Goal: Transaction & Acquisition: Book appointment/travel/reservation

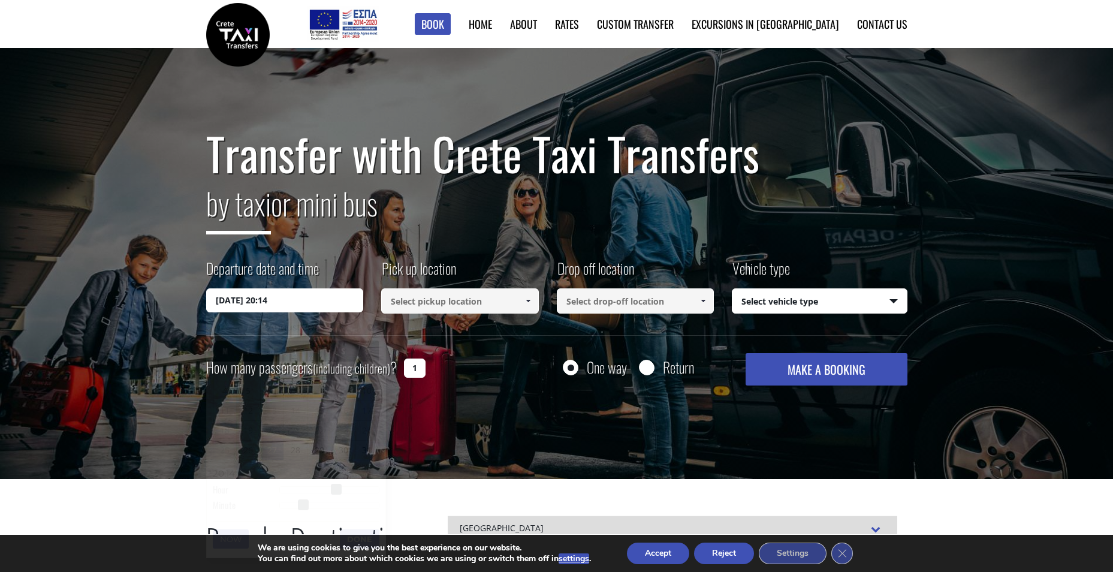
click at [292, 304] on input "[DATE] 20:14" at bounding box center [285, 300] width 158 height 24
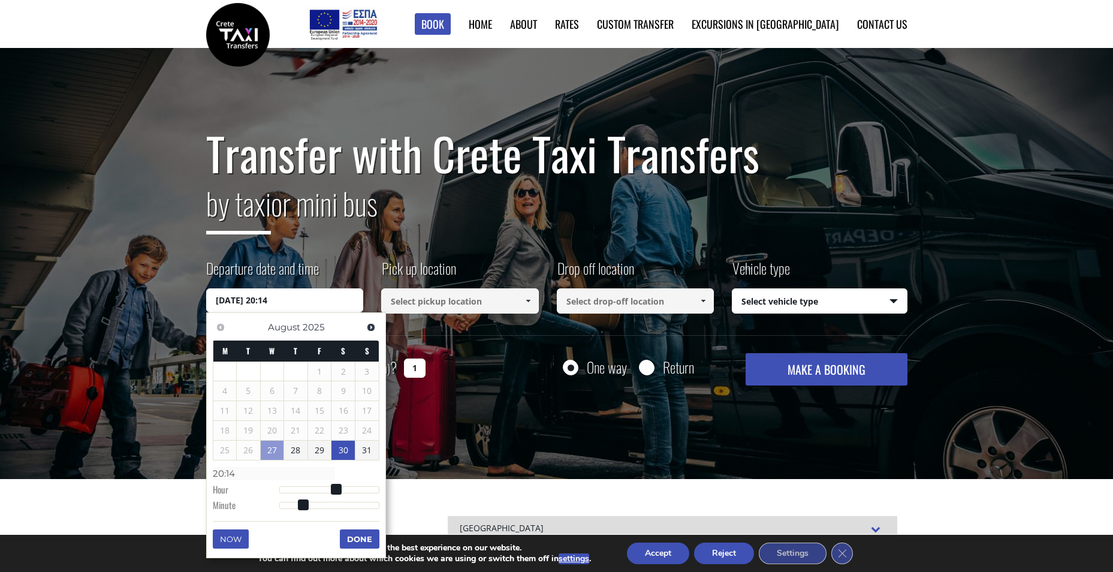
click at [357, 448] on link "31" at bounding box center [366, 449] width 23 height 19
type input "[DATE] 01:00"
type input "01:00"
type input "[DATE] 02:00"
type input "02:00"
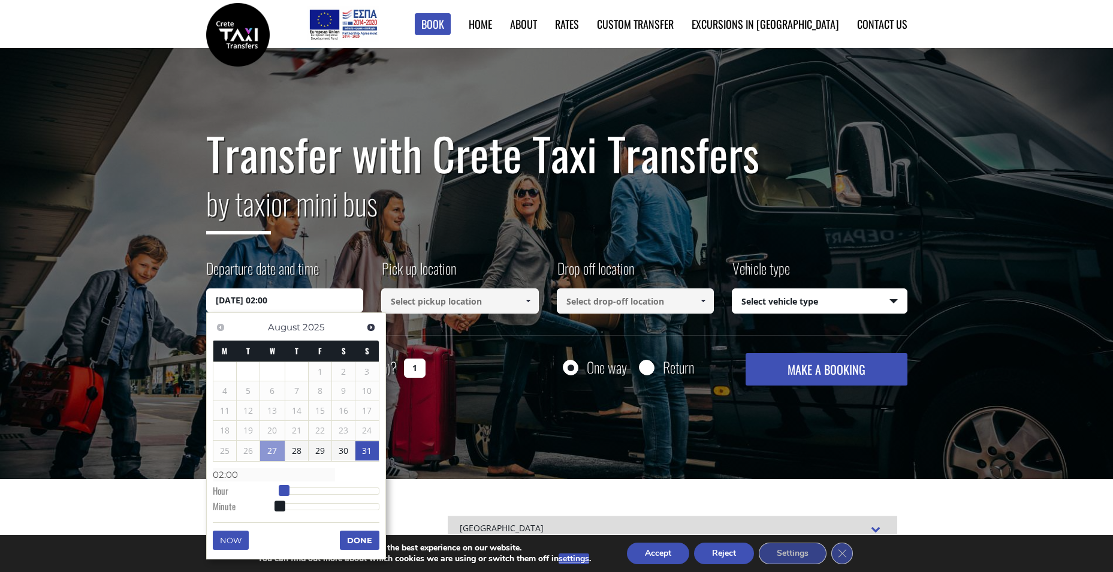
type input "[DATE] 03:00"
type input "03:00"
type input "[DATE] 04:00"
type input "04:00"
type input "[DATE] 05:00"
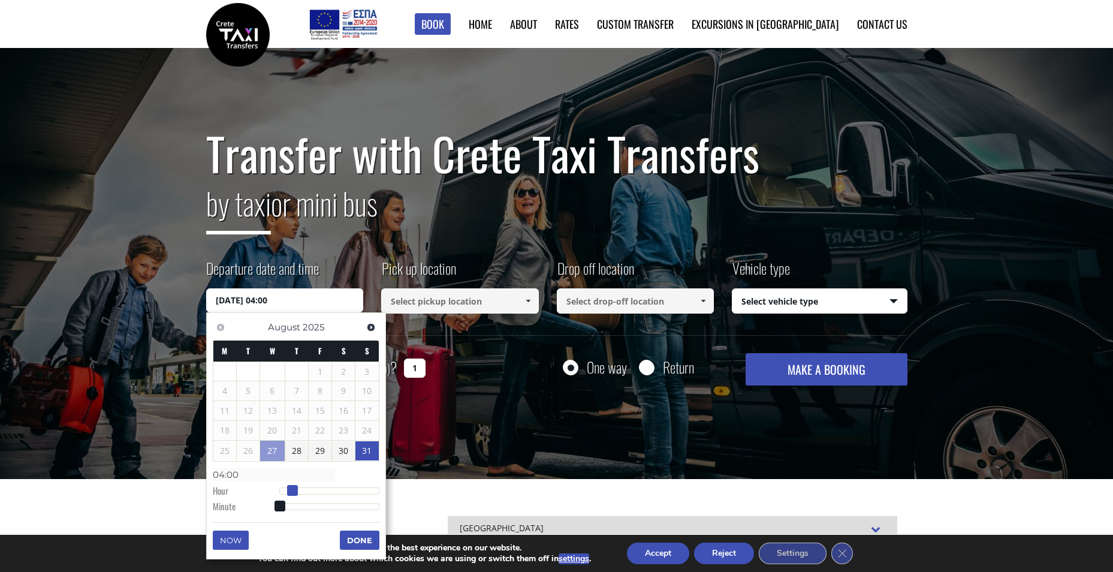
type input "05:00"
type input "[DATE] 06:00"
type input "06:00"
type input "[DATE] 07:00"
type input "07:00"
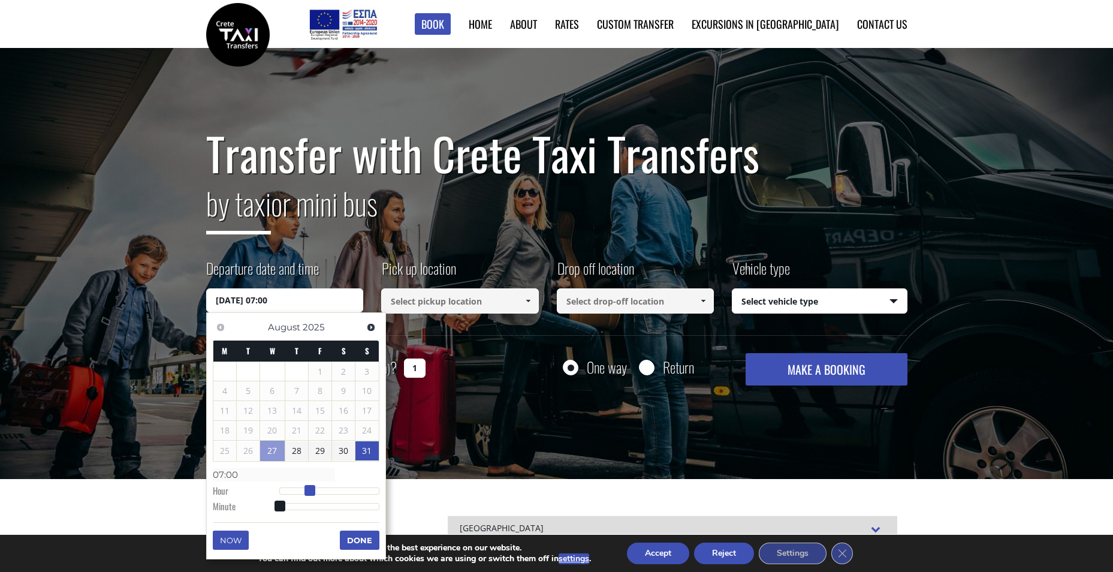
type input "[DATE] 08:00"
type input "08:00"
type input "[DATE] 09:00"
type input "09:00"
drag, startPoint x: 279, startPoint y: 492, endPoint x: 316, endPoint y: 491, distance: 36.6
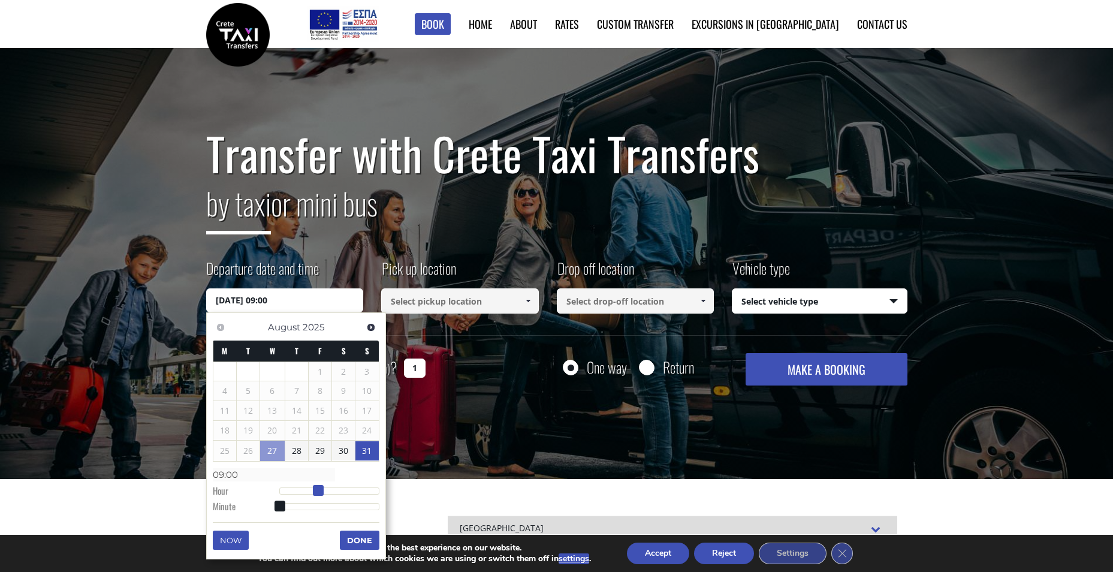
click at [316, 491] on span at bounding box center [318, 490] width 11 height 11
type input "[DATE] 08:00"
type input "08:00"
click at [311, 492] on span at bounding box center [314, 490] width 11 height 11
type input "[DATE] 08:01"
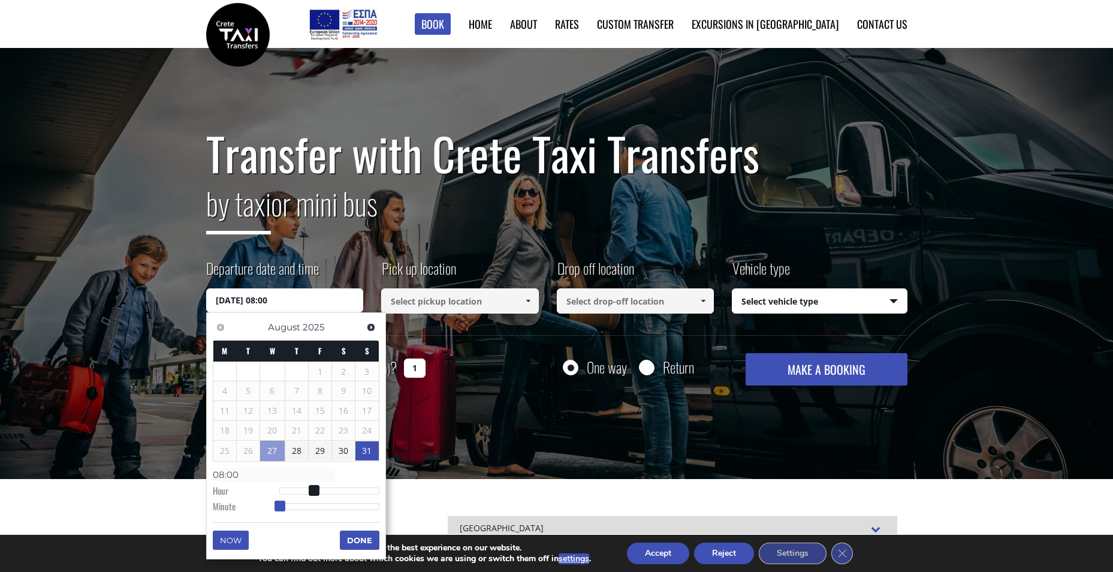
type input "08:01"
type input "[DATE] 08:02"
type input "08:02"
type input "[DATE] 08:03"
type input "08:03"
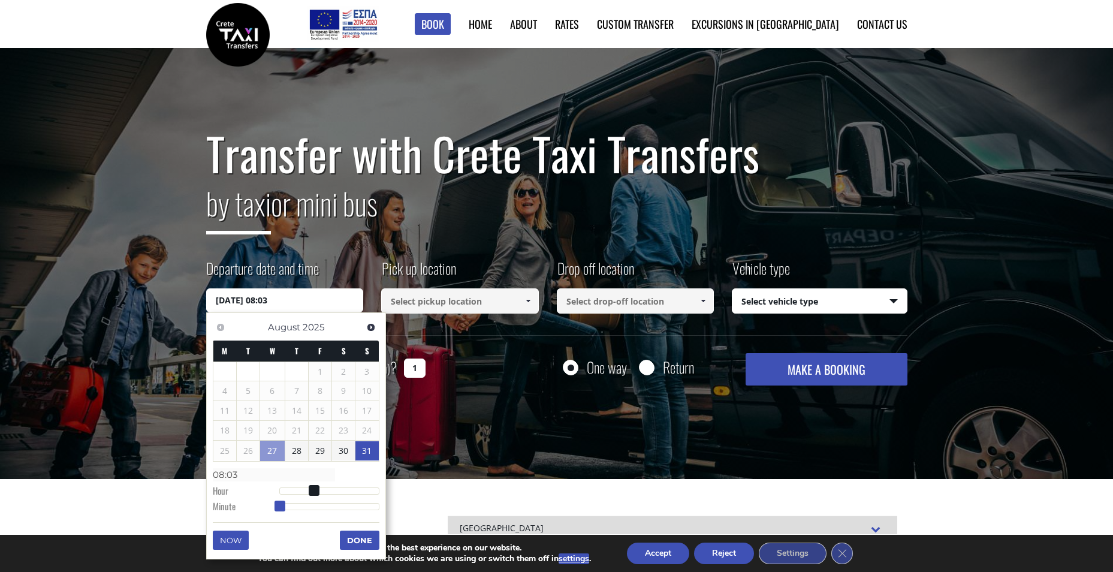
type input "[DATE] 08:04"
type input "08:04"
type input "[DATE] 08:05"
type input "08:05"
type input "[DATE] 08:06"
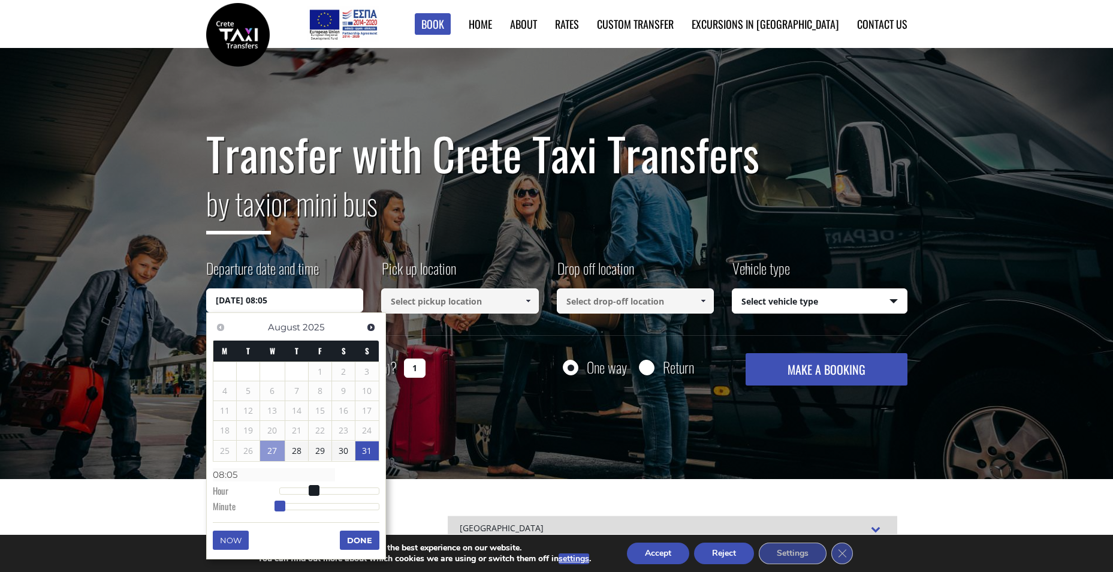
type input "08:06"
type input "[DATE] 08:08"
type input "08:08"
type input "[DATE] 08:09"
type input "08:09"
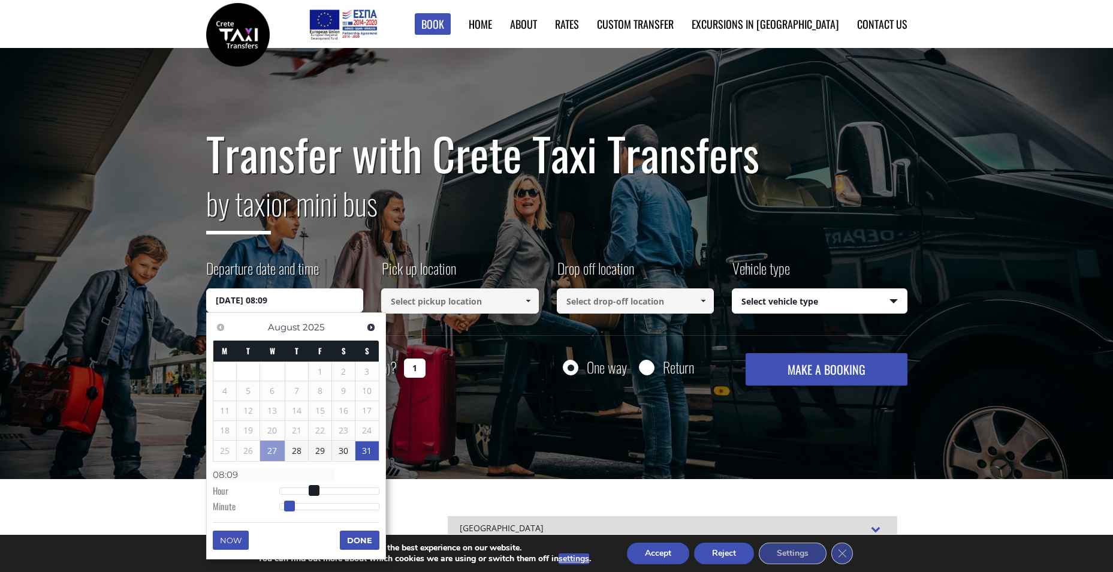
type input "[DATE] 08:12"
type input "08:12"
type input "[DATE] 08:13"
type input "08:13"
type input "[DATE] 08:14"
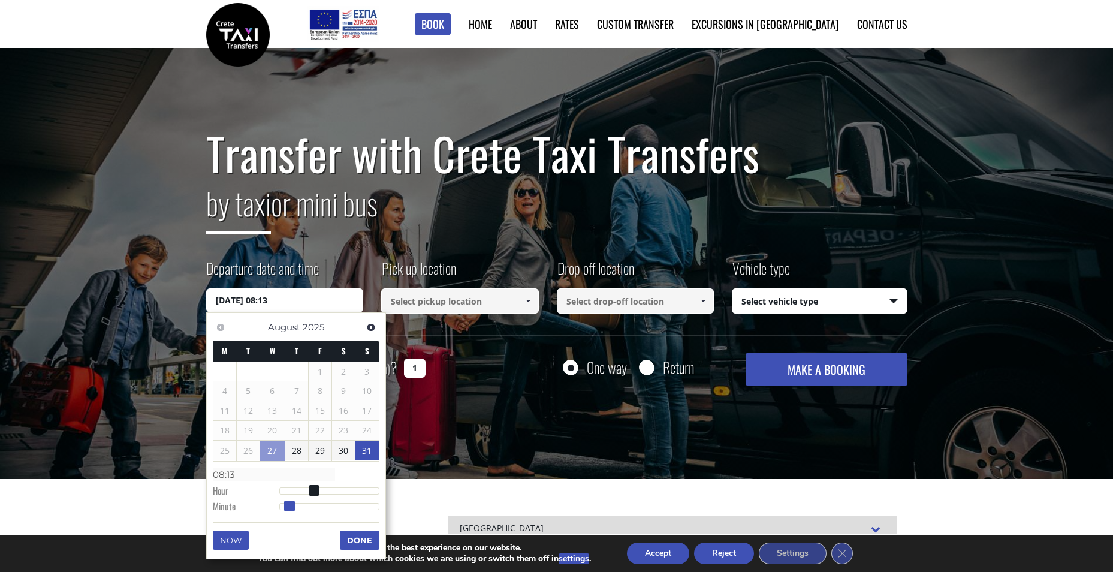
type input "08:14"
type input "[DATE] 08:15"
type input "08:15"
type input "[DATE] 08:16"
type input "08:16"
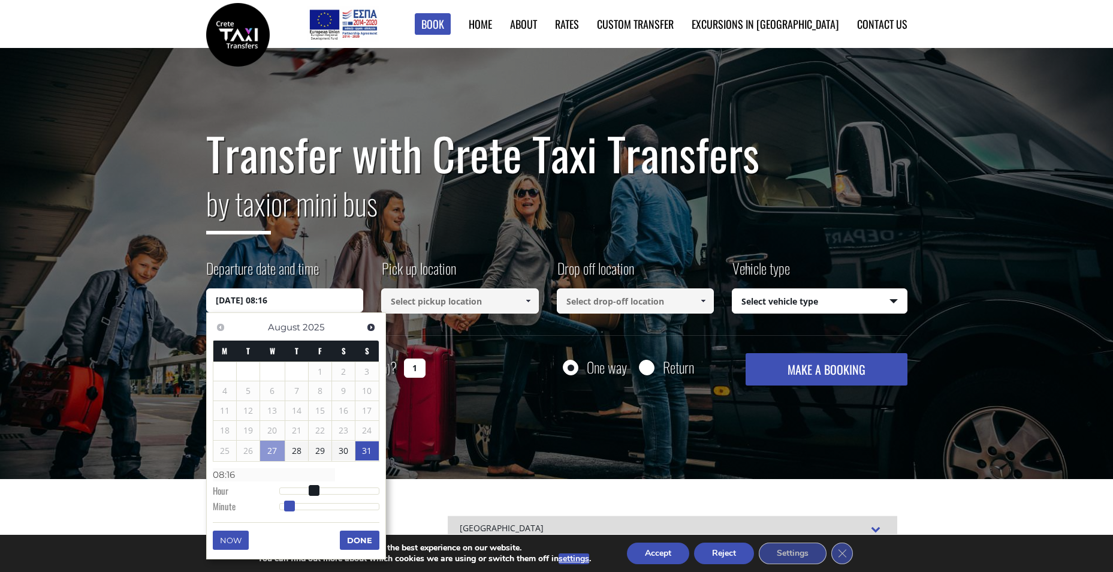
type input "[DATE] 08:17"
type input "08:17"
type input "[DATE] 08:18"
type input "08:18"
type input "[DATE] 08:19"
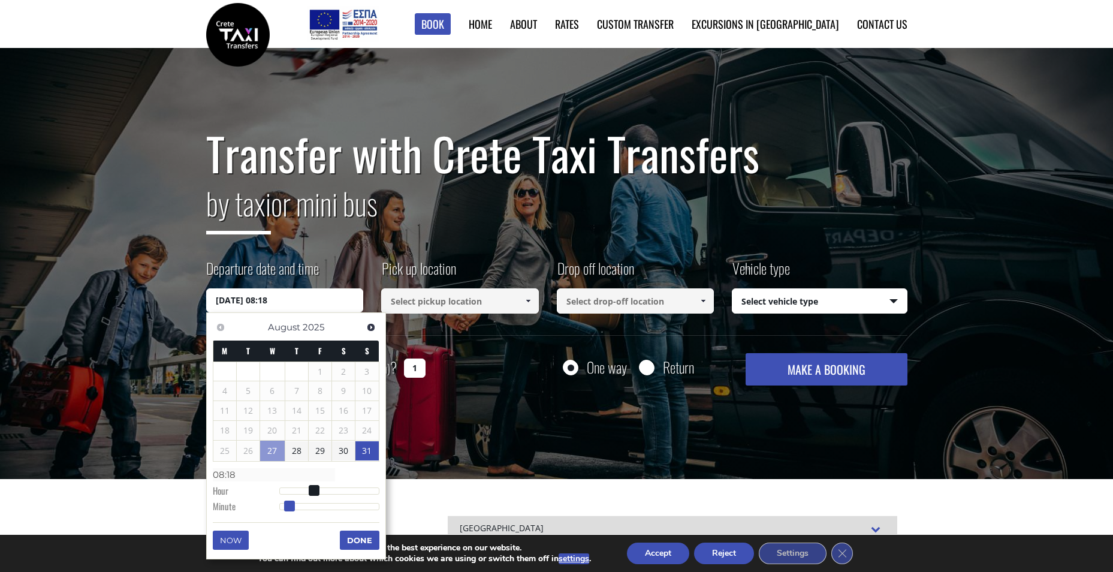
type input "08:19"
type input "[DATE] 08:20"
type input "08:20"
type input "[DATE] 08:21"
type input "08:21"
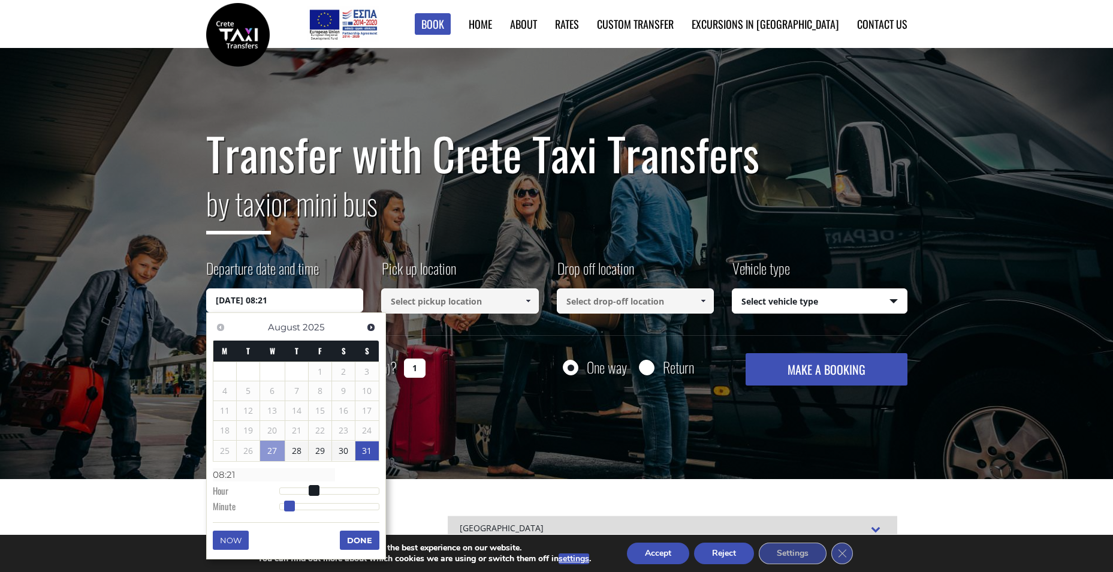
type input "[DATE] 08:22"
type input "08:22"
type input "[DATE] 08:21"
type input "08:21"
type input "[DATE] 08:20"
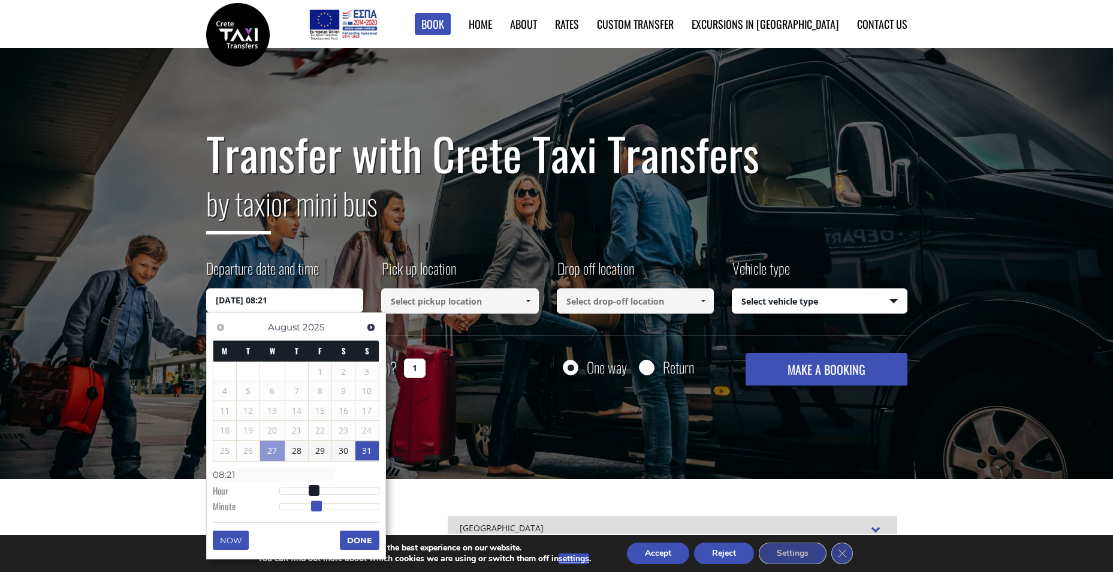
type input "08:20"
type input "[DATE] 08:19"
type input "08:19"
type input "[DATE] 08:18"
type input "08:18"
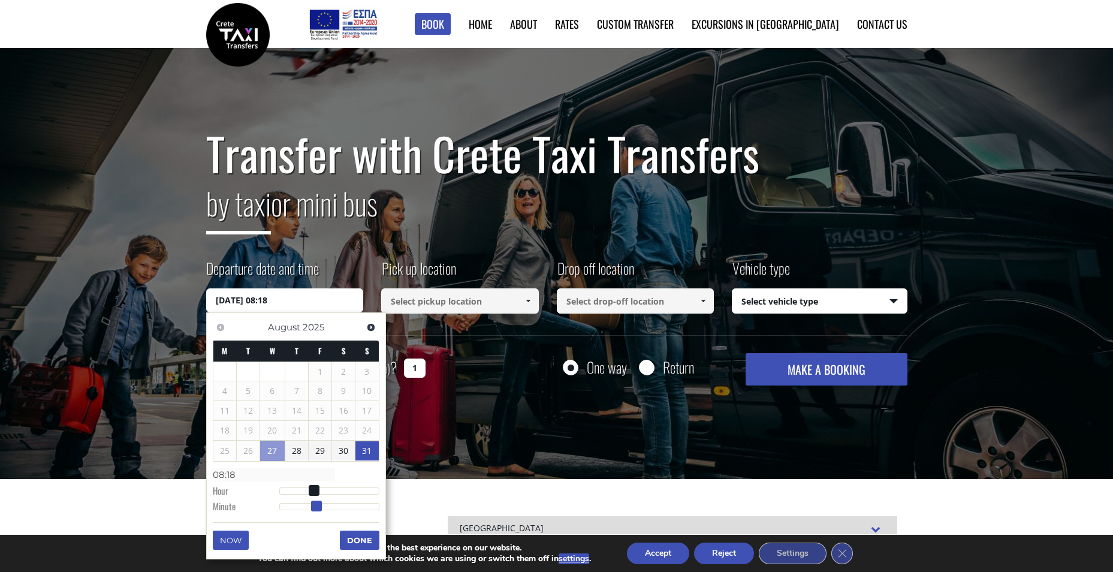
type input "[DATE] 08:17"
type input "08:17"
type input "[DATE] 08:16"
type input "08:16"
type input "[DATE] 08:15"
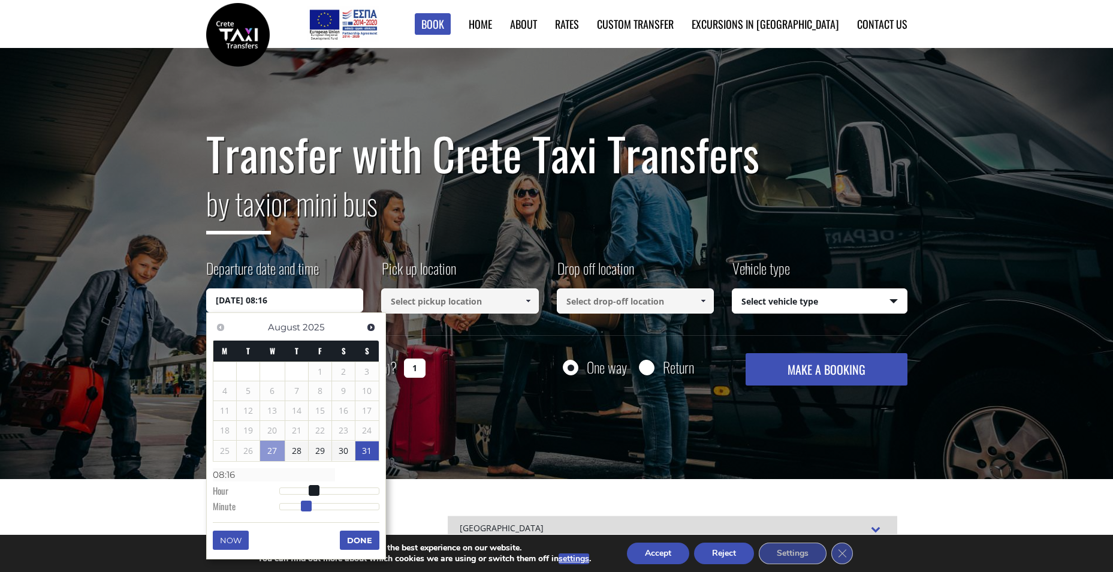
type input "08:15"
drag, startPoint x: 277, startPoint y: 506, endPoint x: 301, endPoint y: 507, distance: 24.0
click at [301, 507] on span at bounding box center [305, 505] width 11 height 11
click at [350, 540] on button "Done" at bounding box center [360, 539] width 40 height 19
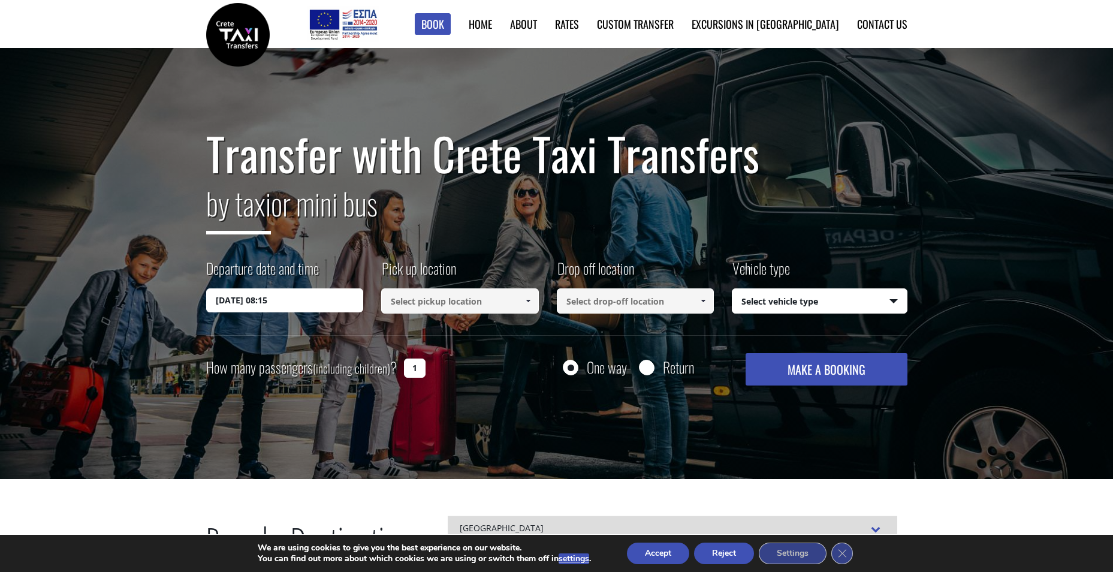
click at [499, 308] on input at bounding box center [460, 300] width 158 height 25
click at [531, 298] on span at bounding box center [528, 301] width 10 height 10
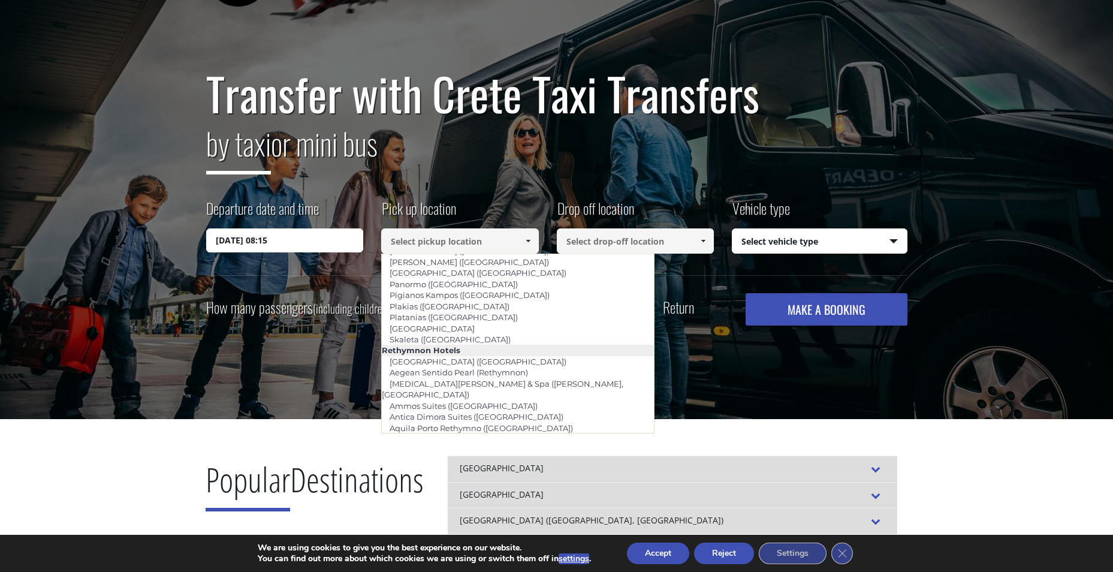
scroll to position [1884, 0]
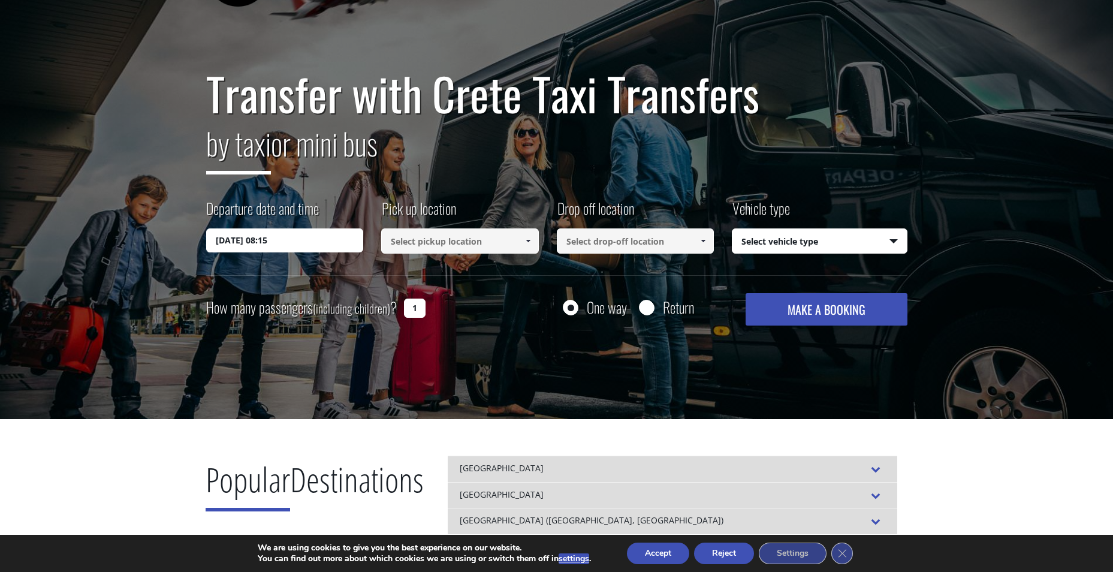
click at [524, 240] on span at bounding box center [528, 241] width 10 height 10
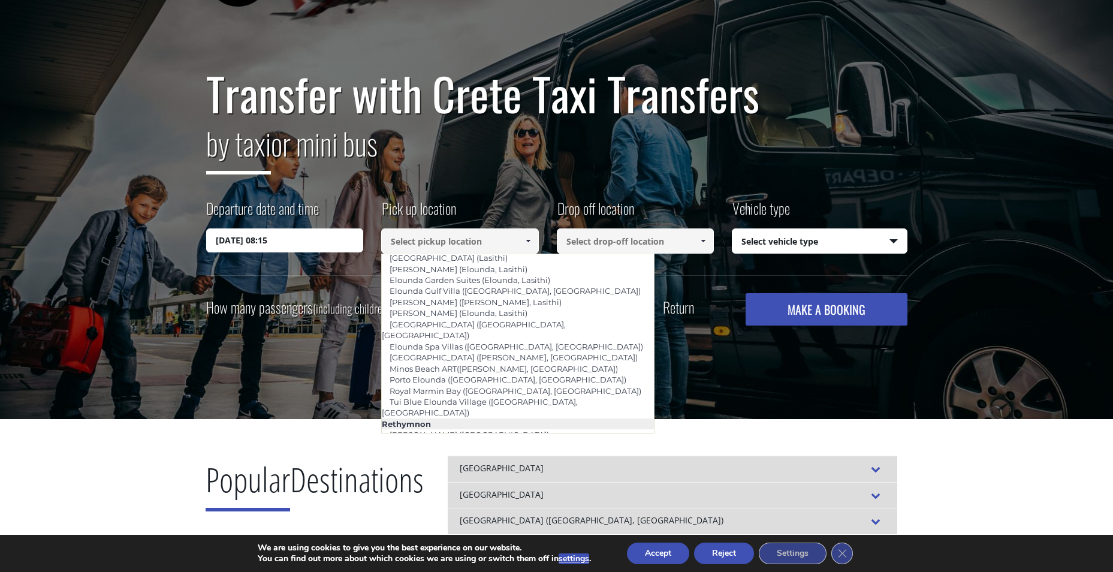
scroll to position [1758, 0]
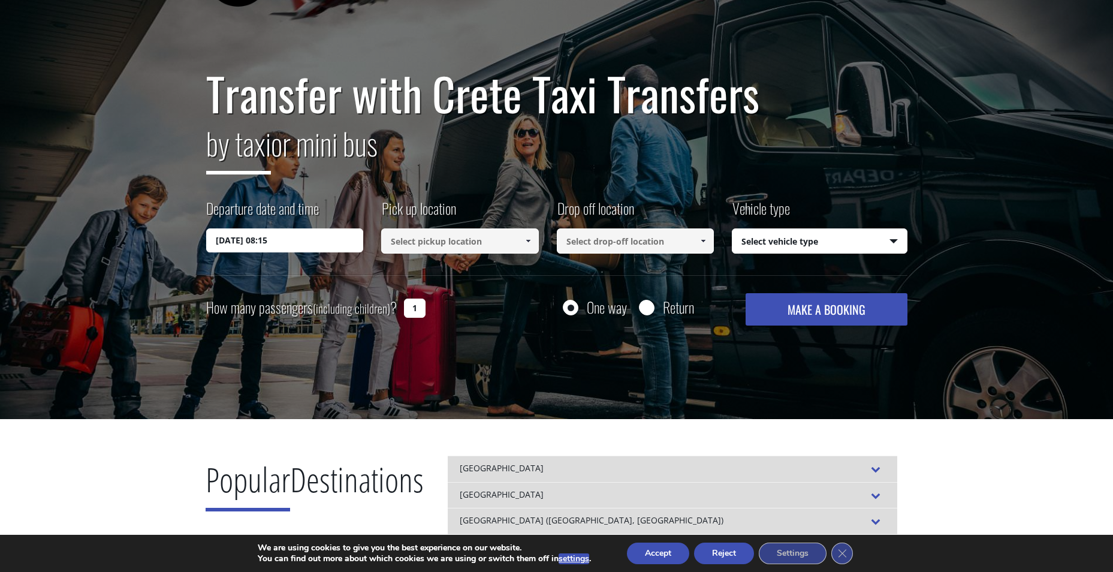
click at [516, 241] on input at bounding box center [460, 240] width 158 height 25
click at [527, 239] on span at bounding box center [528, 241] width 10 height 10
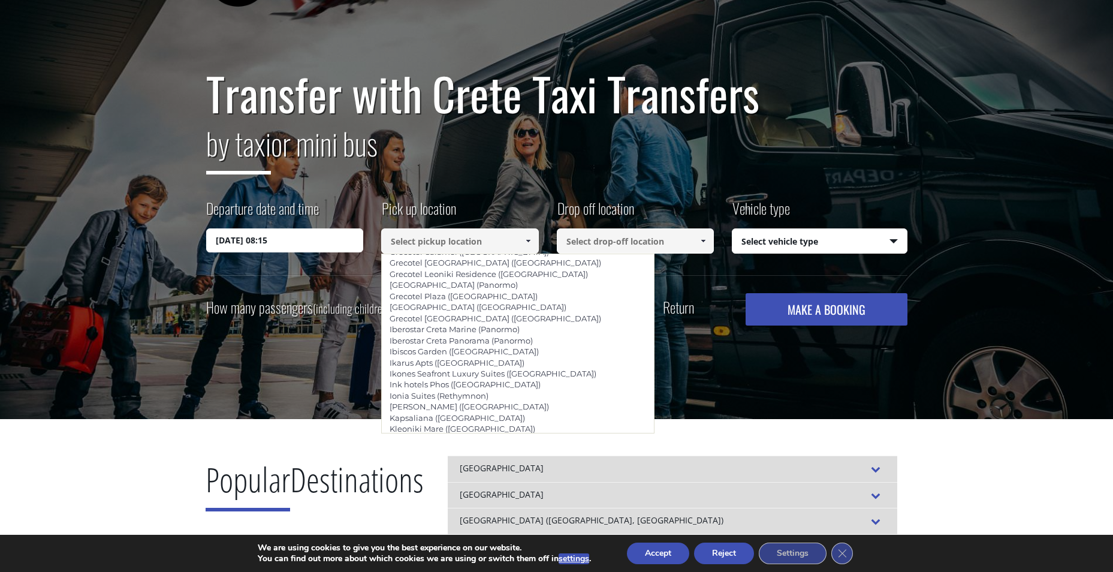
scroll to position [2418, 0]
type input "Mythos Suites ([GEOGRAPHIC_DATA])"
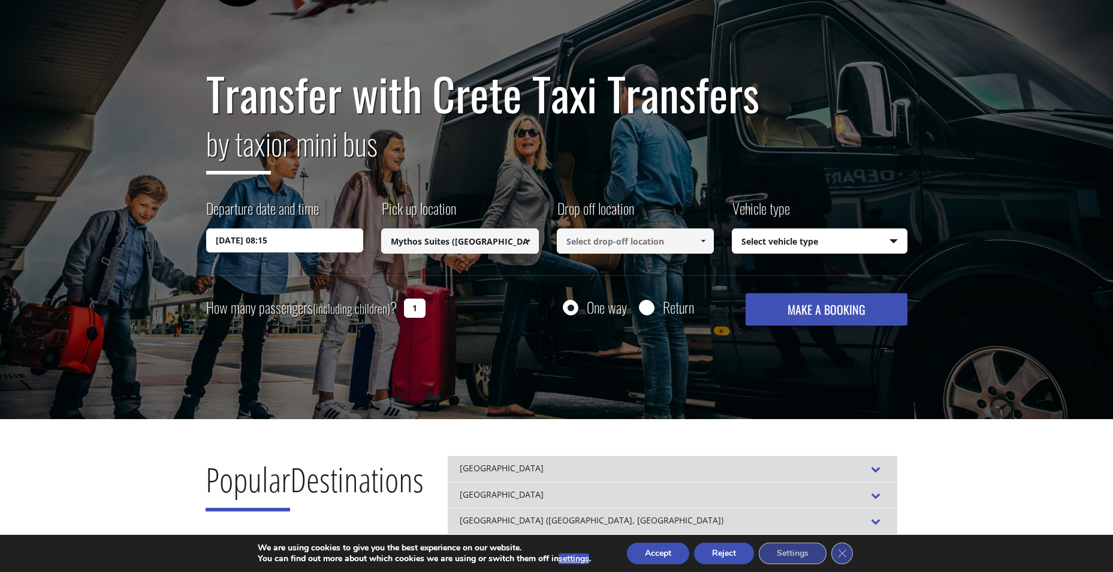
click at [696, 238] on link at bounding box center [703, 240] width 20 height 25
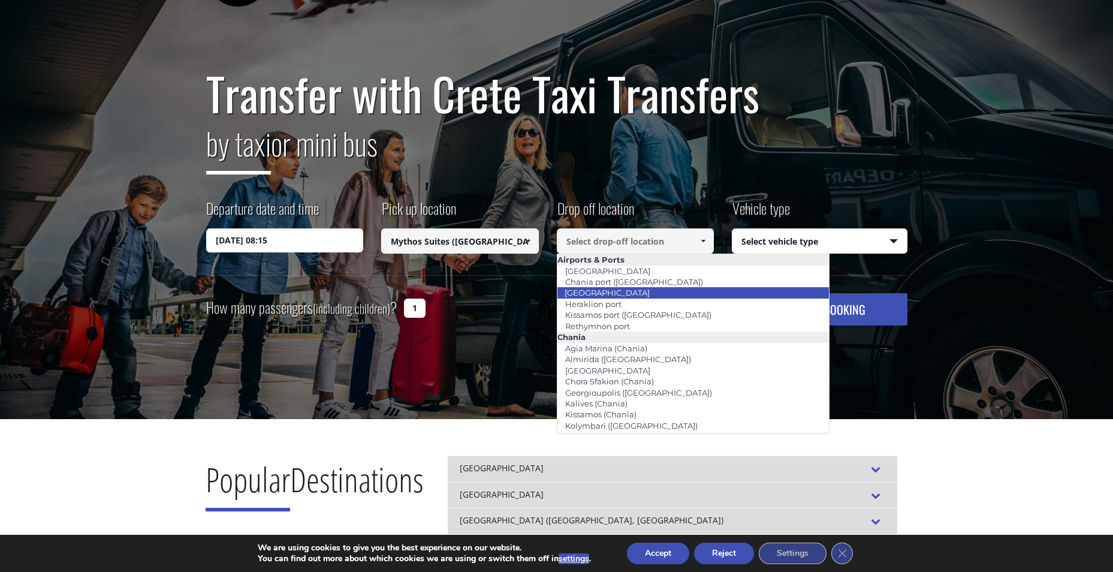
click at [658, 293] on li "[GEOGRAPHIC_DATA]" at bounding box center [693, 292] width 272 height 11
type input "[GEOGRAPHIC_DATA]"
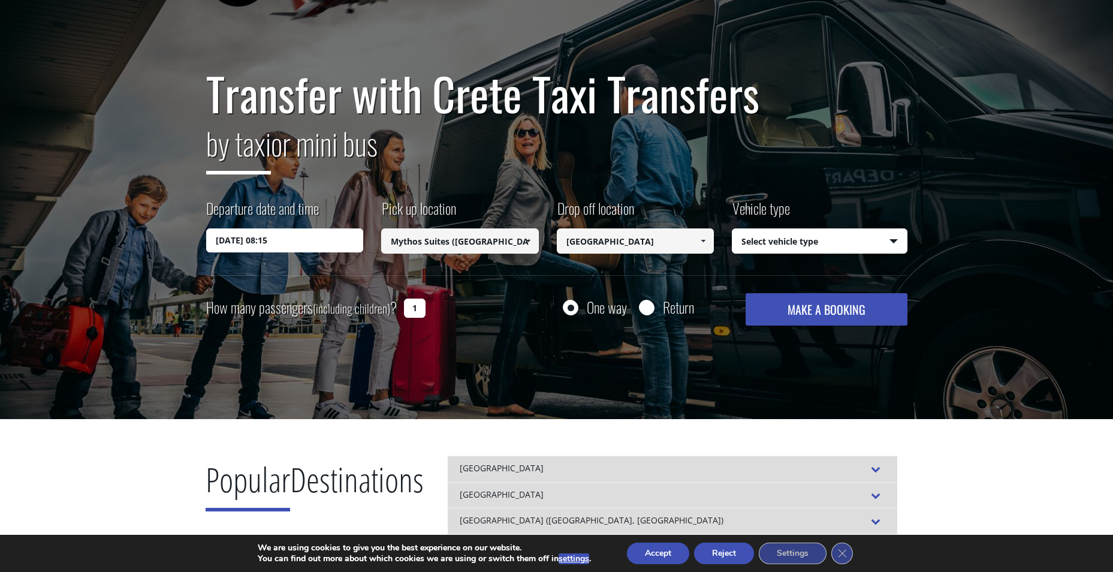
click at [889, 237] on select "Select vehicle type Taxi (4 passengers) Mercedes E Class Mini Van (7 passengers…" at bounding box center [819, 241] width 174 height 25
select select "540"
click at [732, 229] on select "Select vehicle type Taxi (4 passengers) Mercedes E Class Mini Van (7 passengers…" at bounding box center [819, 241] width 174 height 25
click at [850, 314] on button "MAKE A BOOKING" at bounding box center [826, 309] width 161 height 32
